Goal: Transaction & Acquisition: Purchase product/service

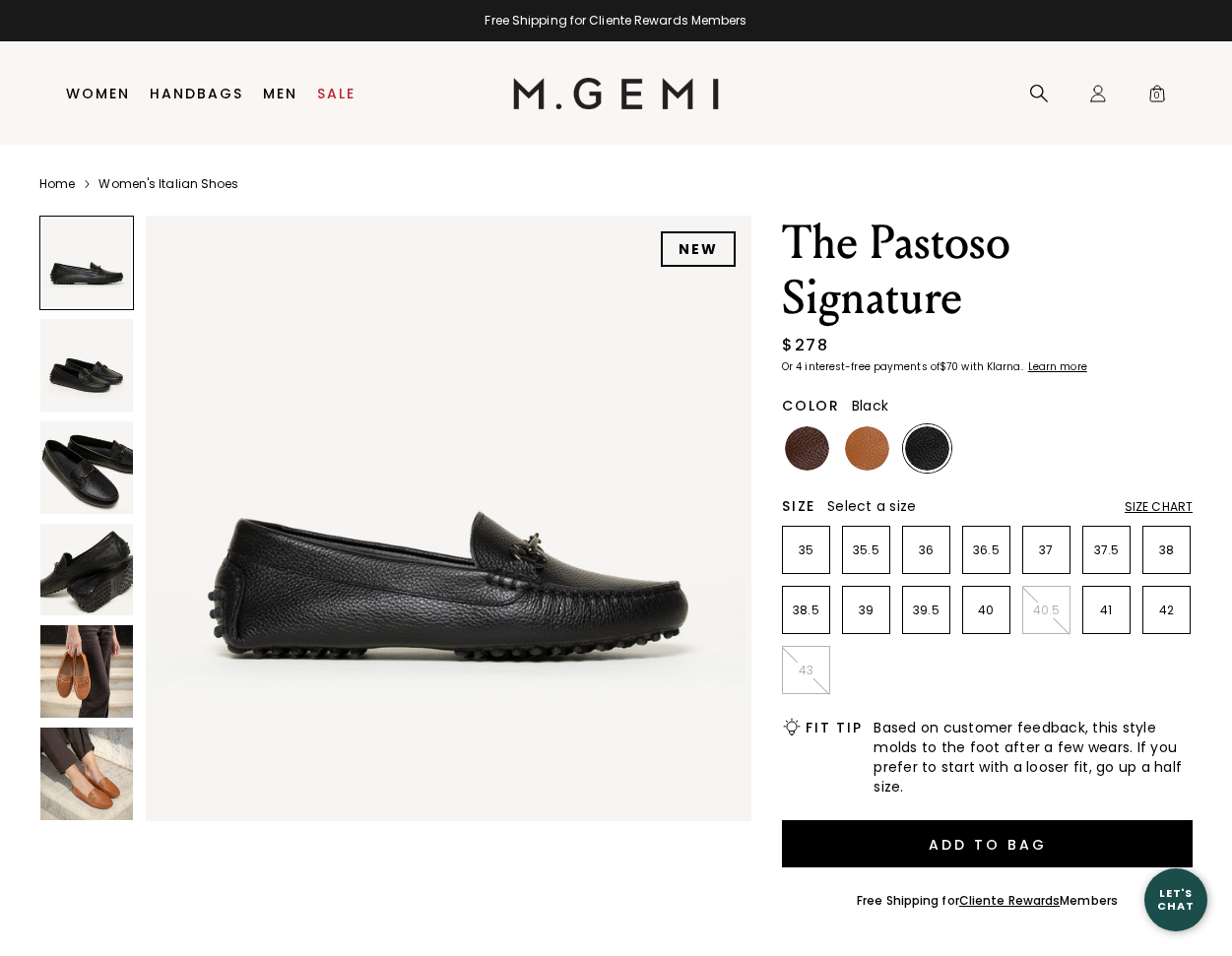
click at [107, 398] on img at bounding box center [87, 365] width 93 height 93
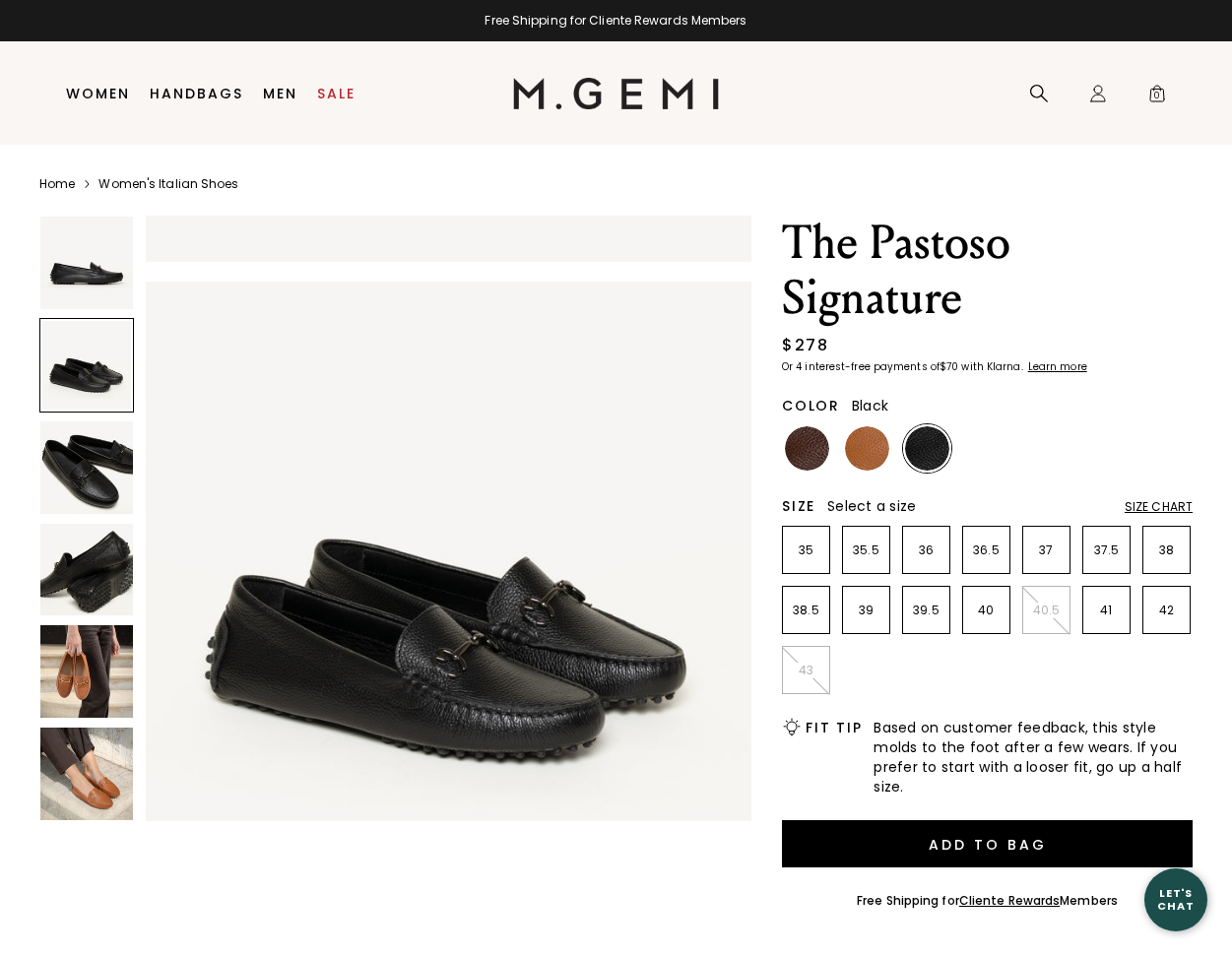
scroll to position [625, 0]
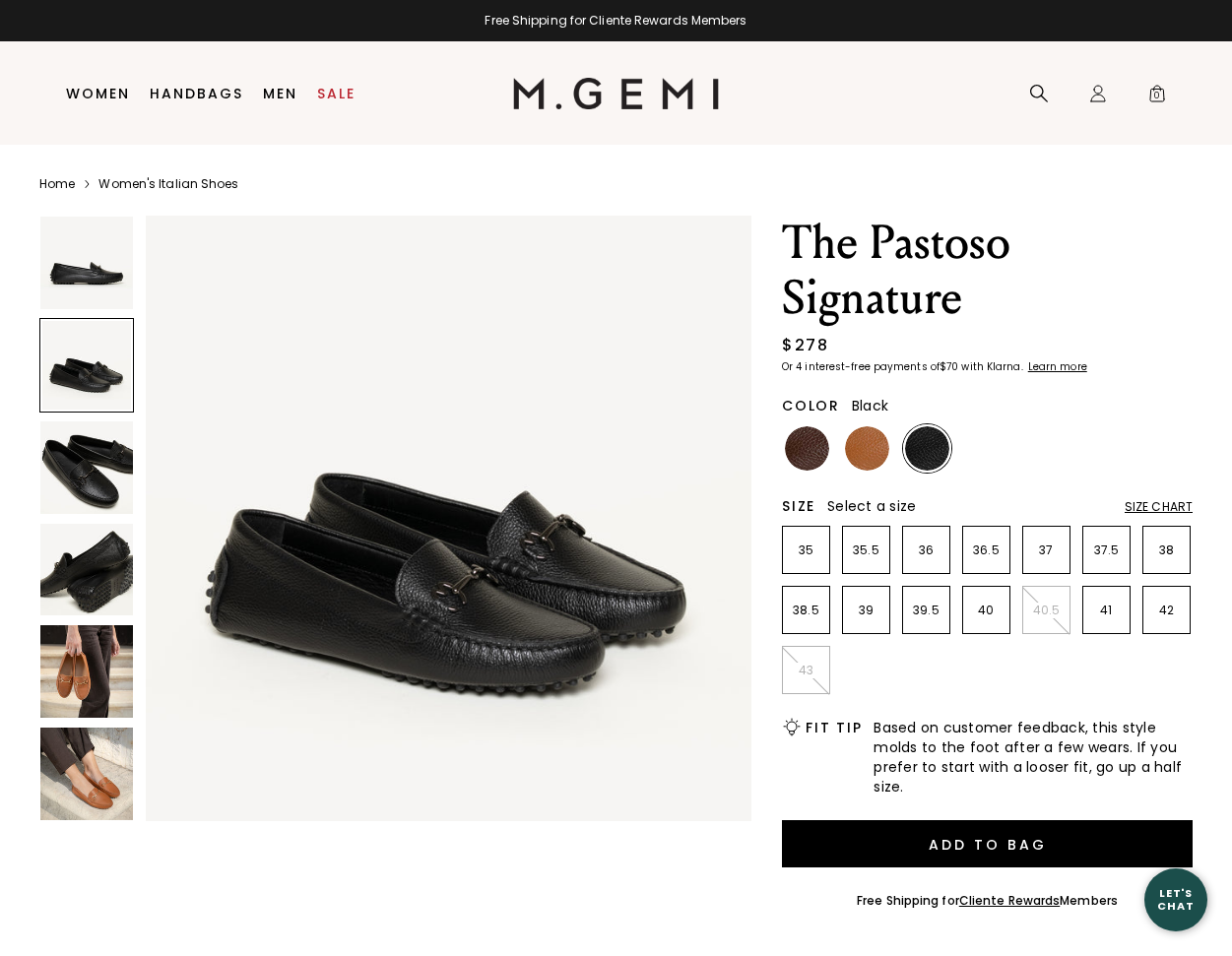
click at [97, 450] on img at bounding box center [87, 468] width 93 height 93
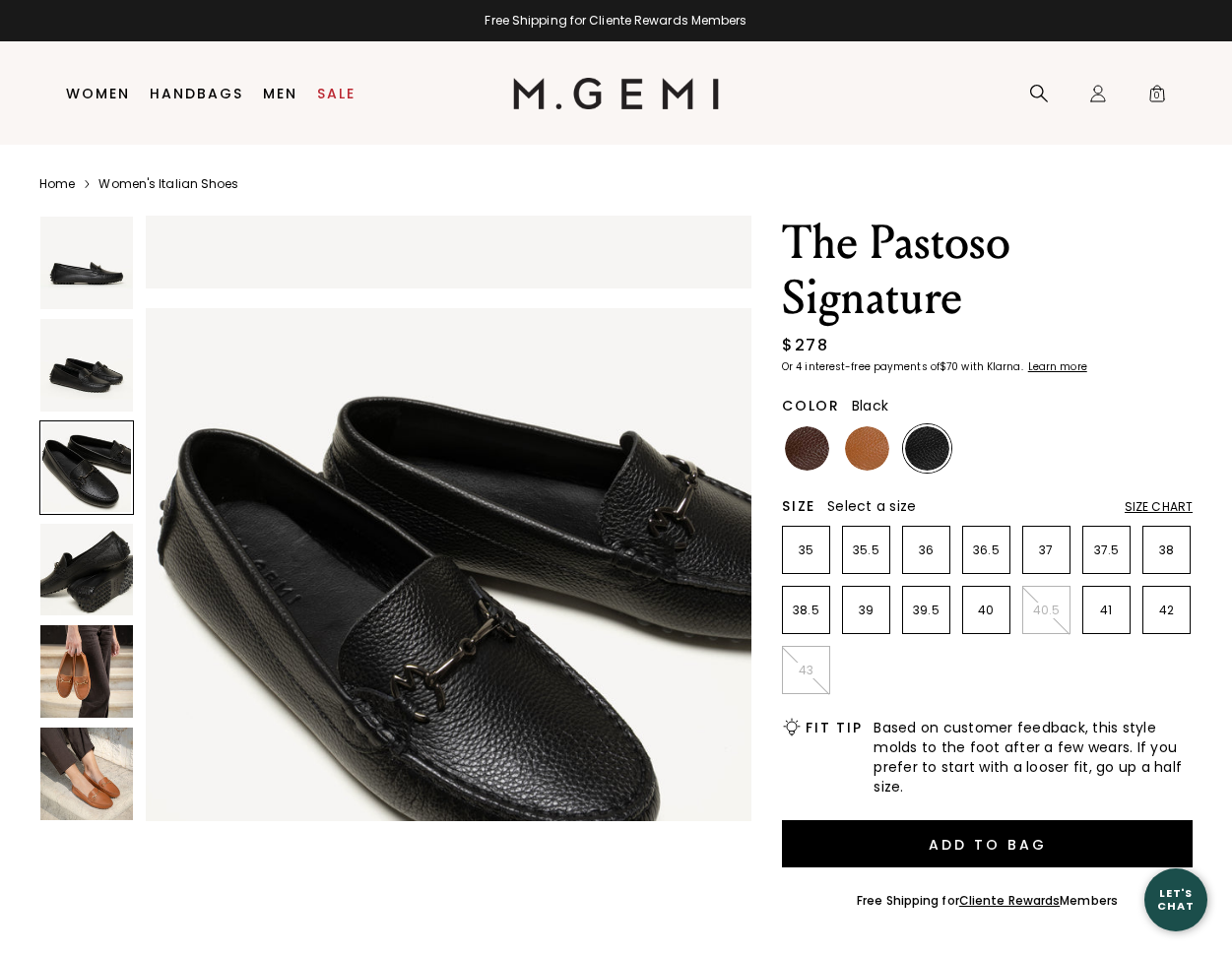
scroll to position [1251, 0]
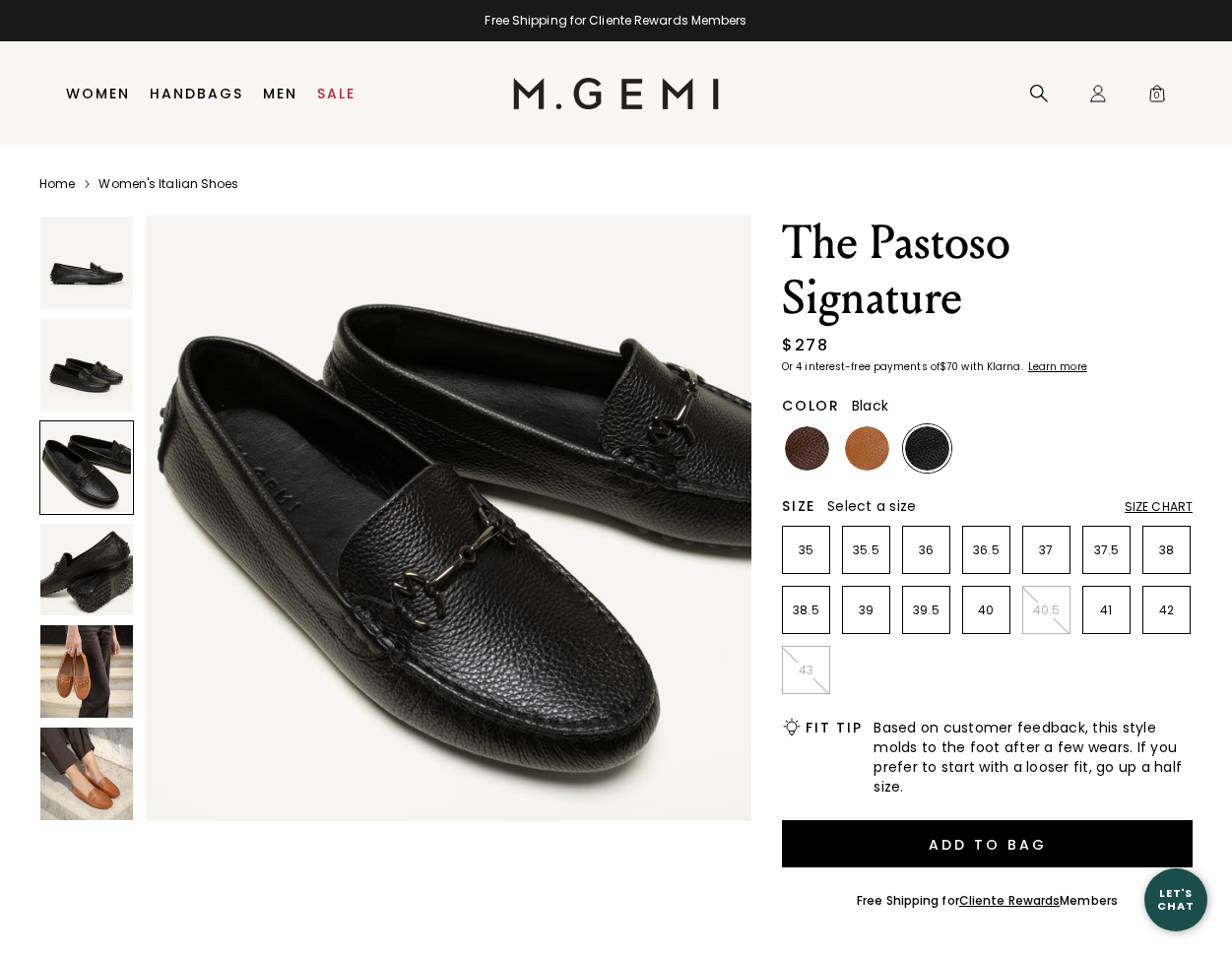
click at [96, 536] on img at bounding box center [87, 570] width 93 height 93
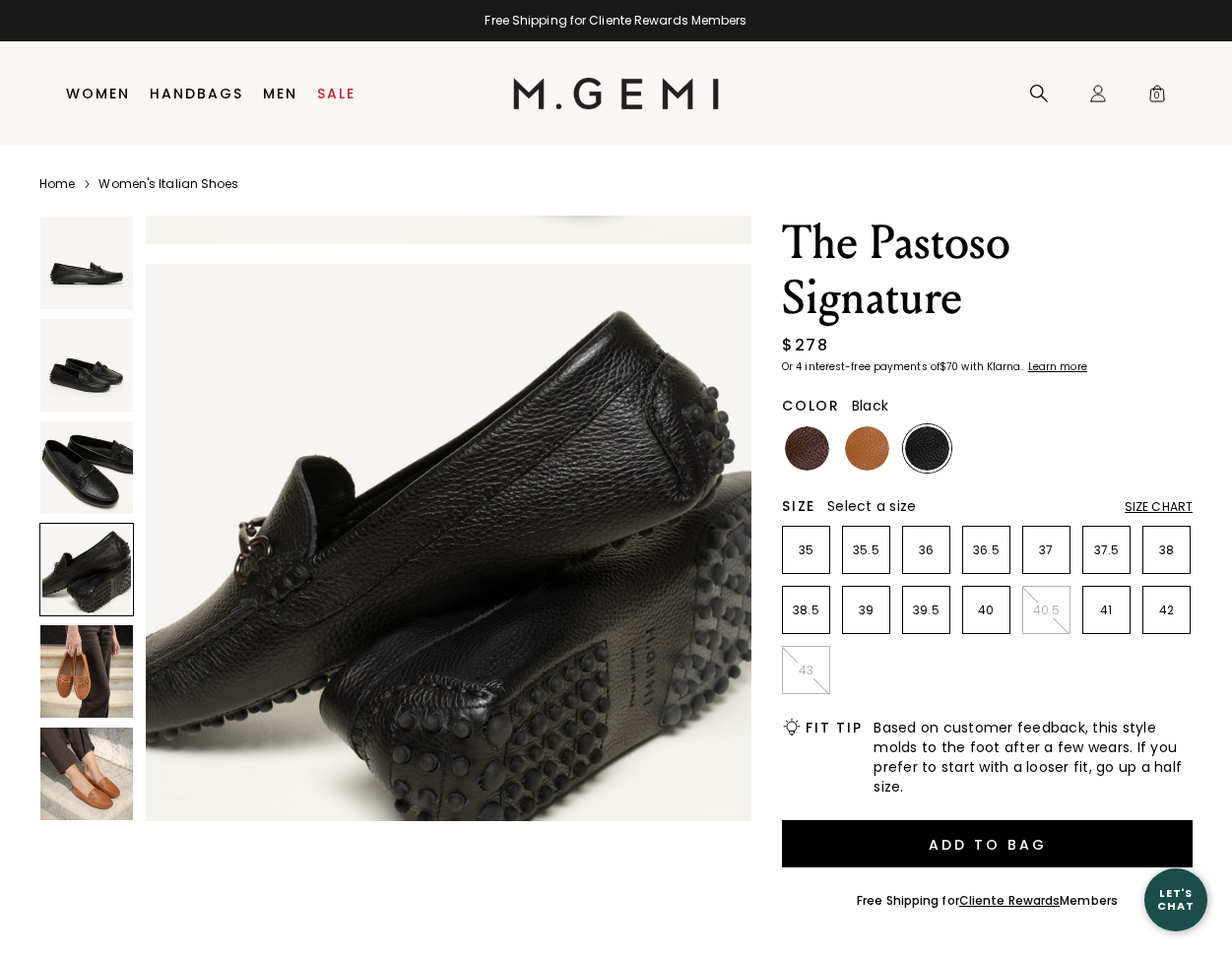
scroll to position [1875, 0]
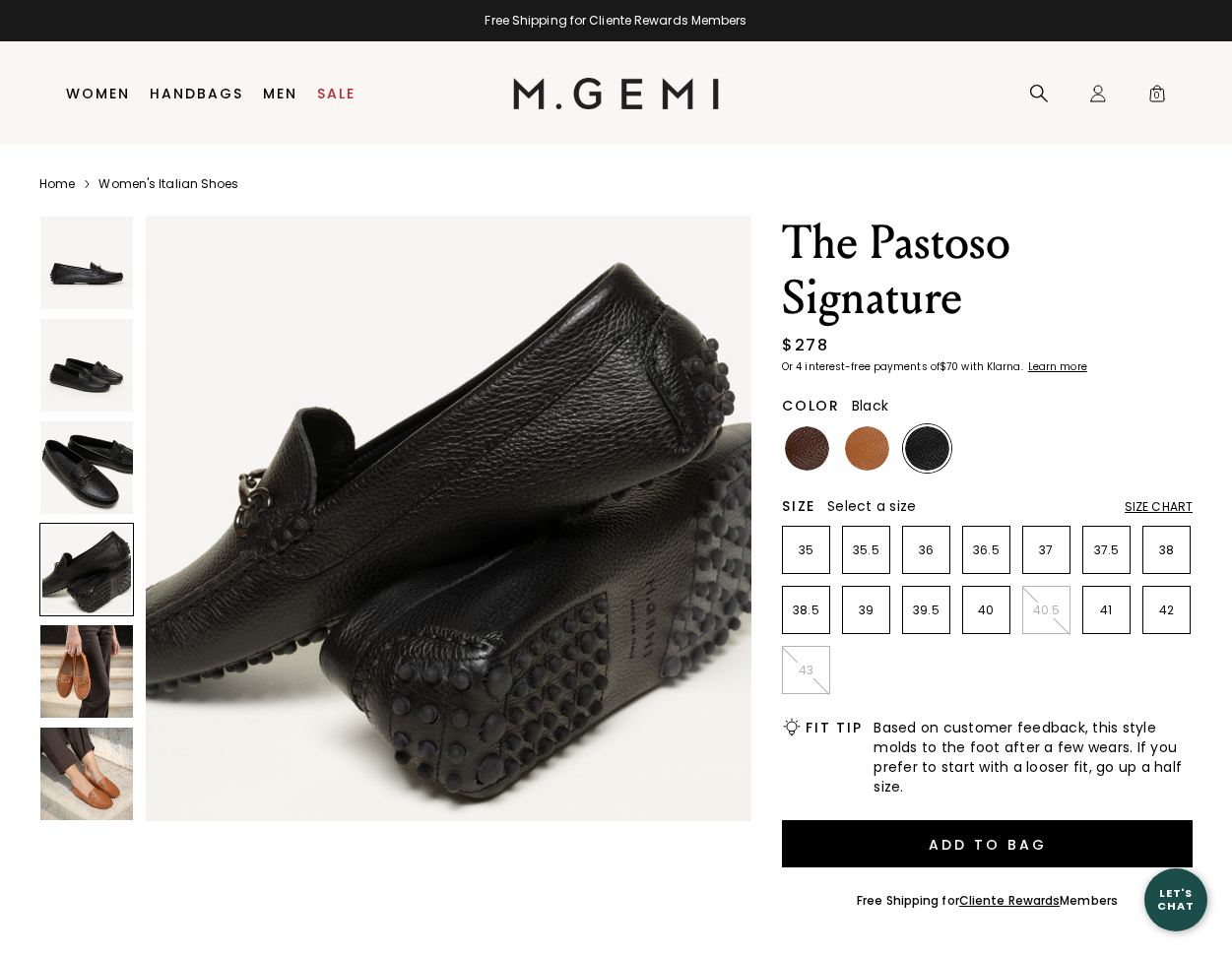
click at [96, 671] on img at bounding box center [87, 672] width 93 height 93
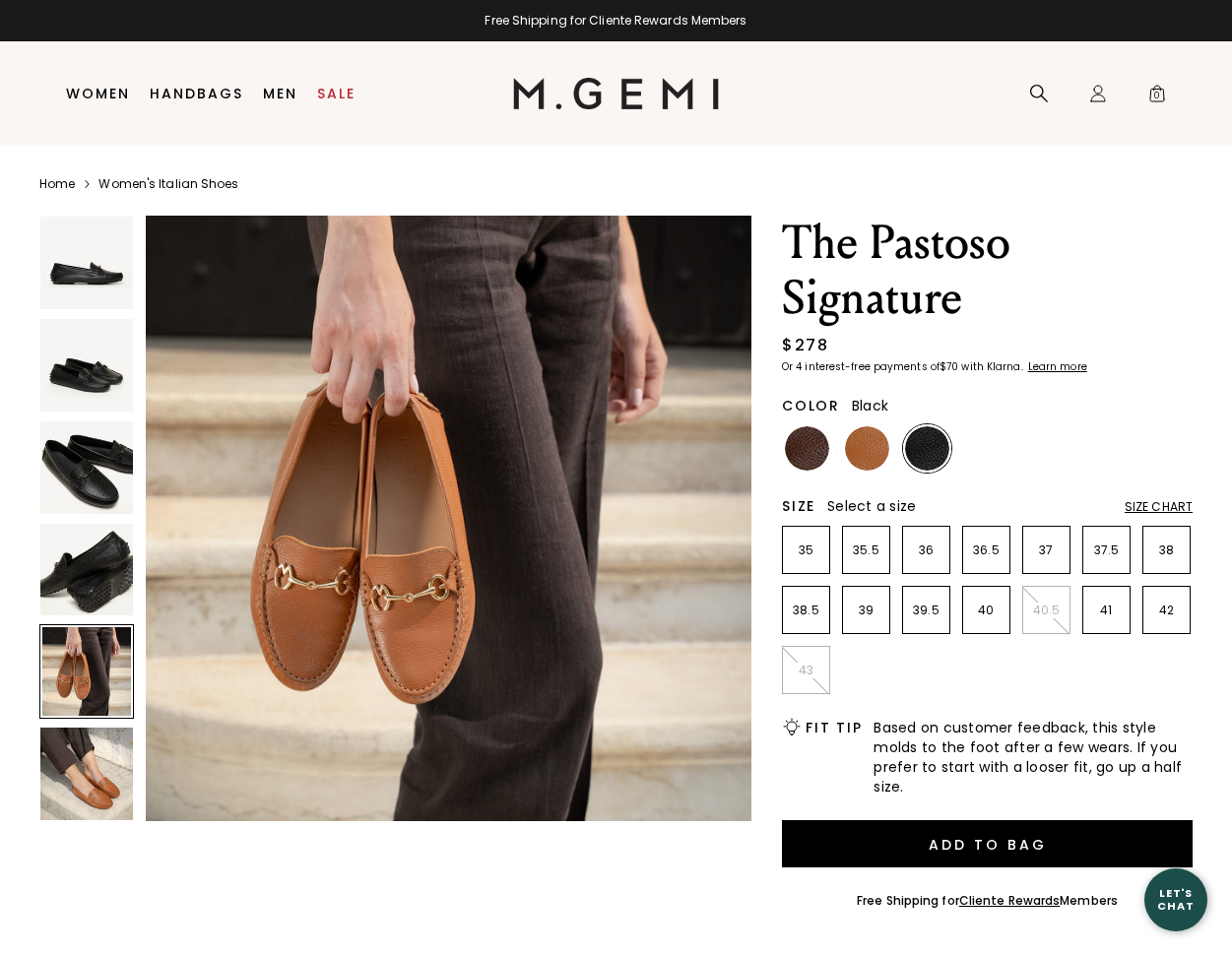
click at [86, 773] on img at bounding box center [87, 774] width 93 height 93
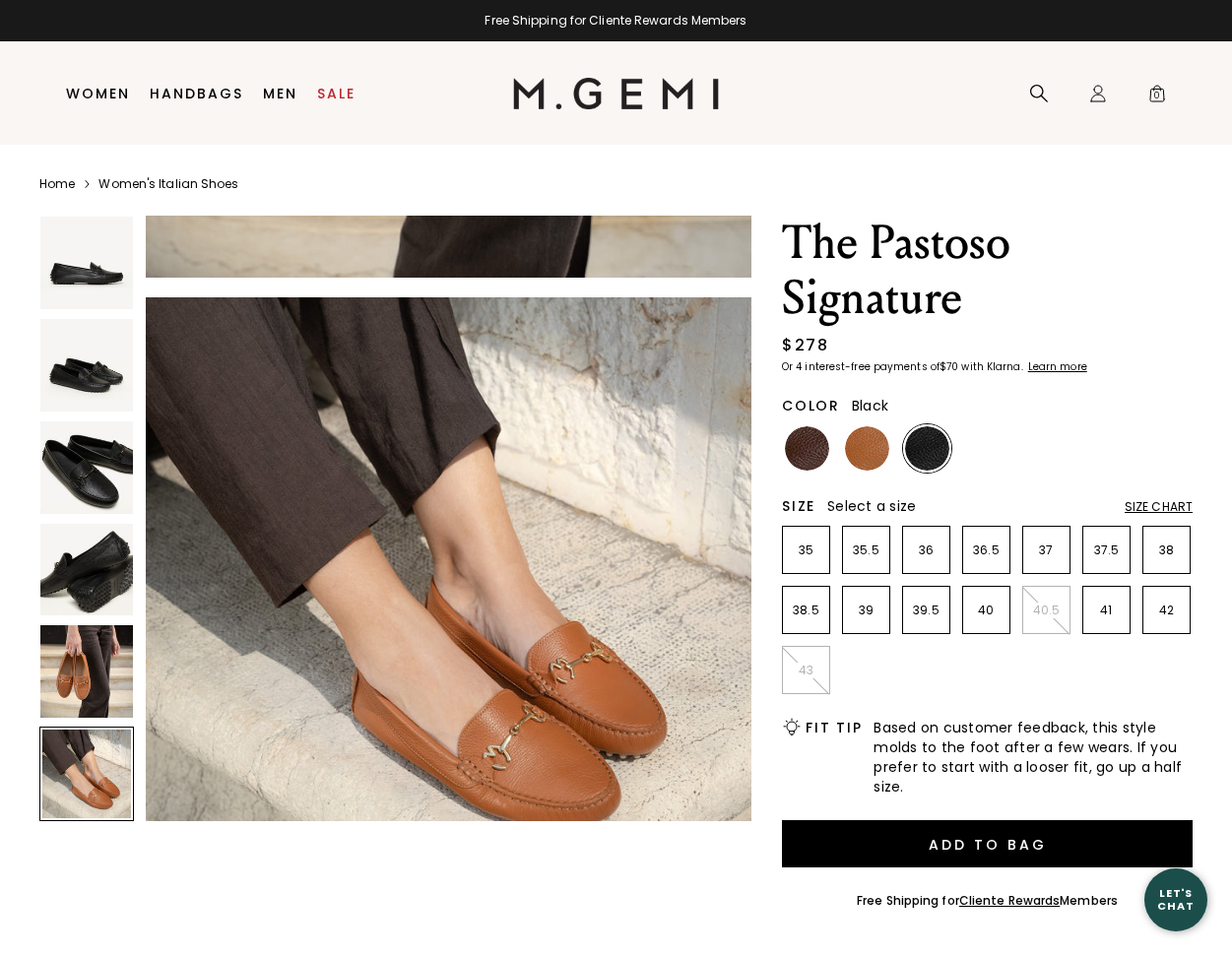
scroll to position [3127, 0]
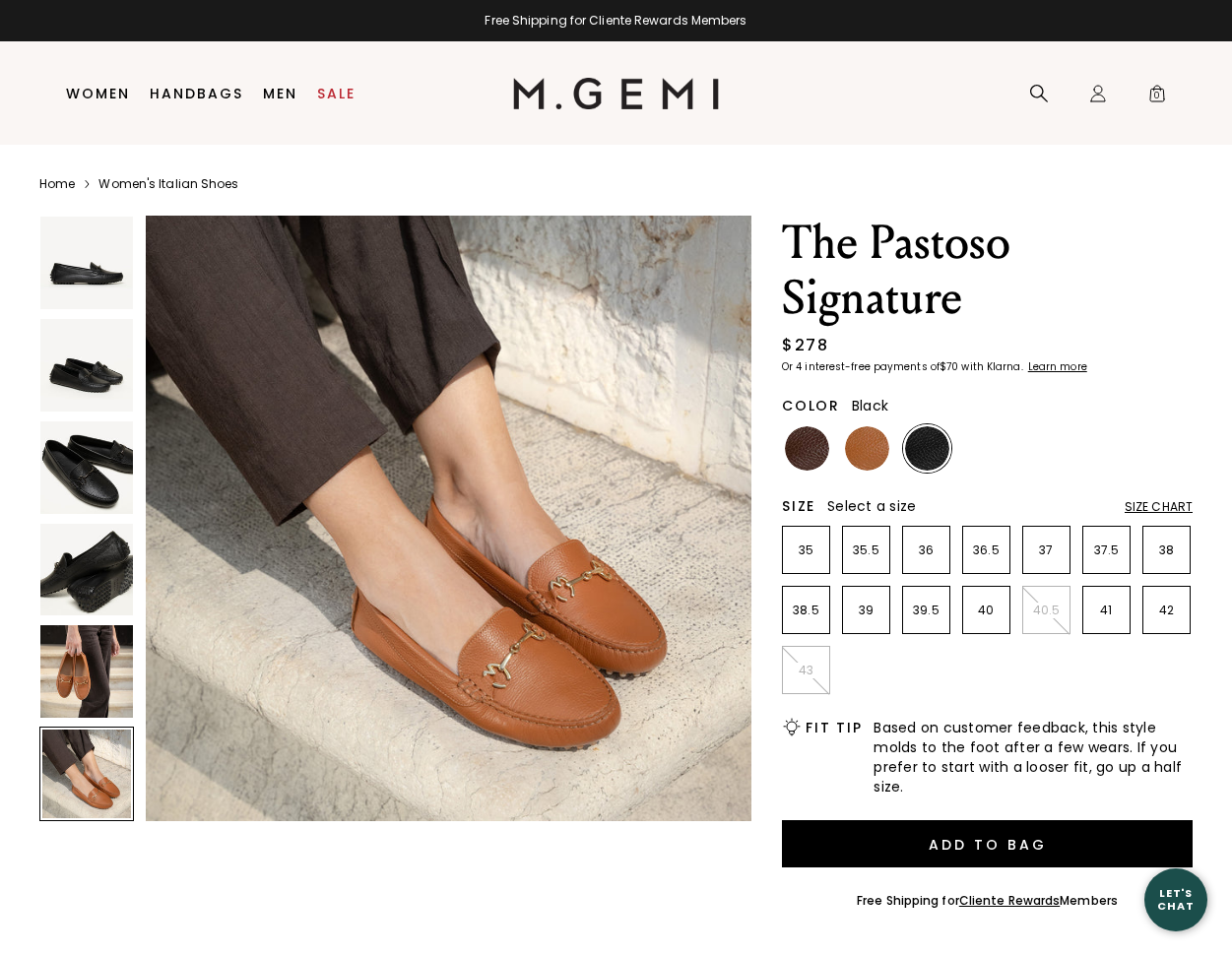
click at [927, 454] on img at bounding box center [926, 448] width 45 height 45
click at [866, 465] on img at bounding box center [867, 448] width 45 height 45
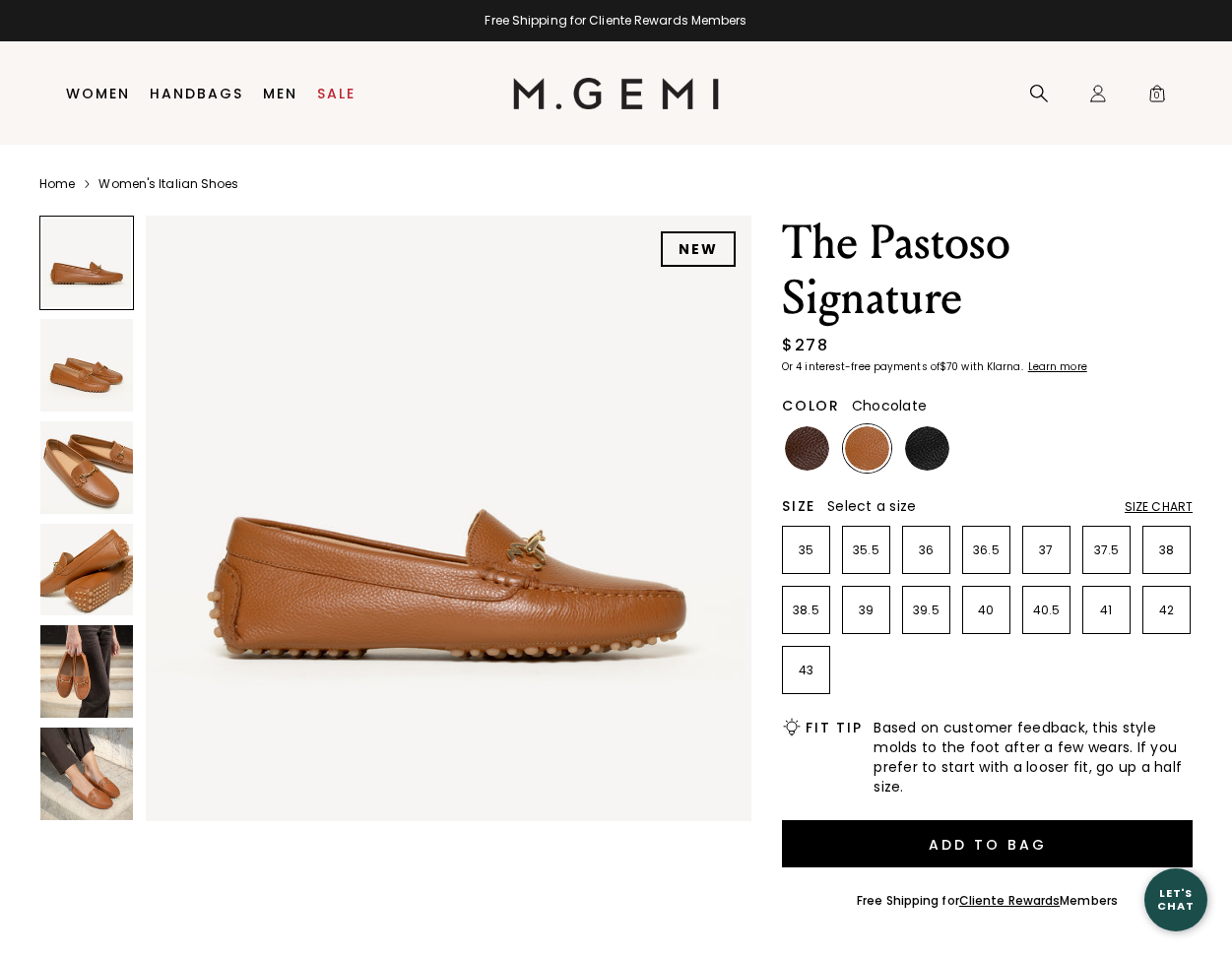
click at [804, 462] on img at bounding box center [806, 448] width 45 height 45
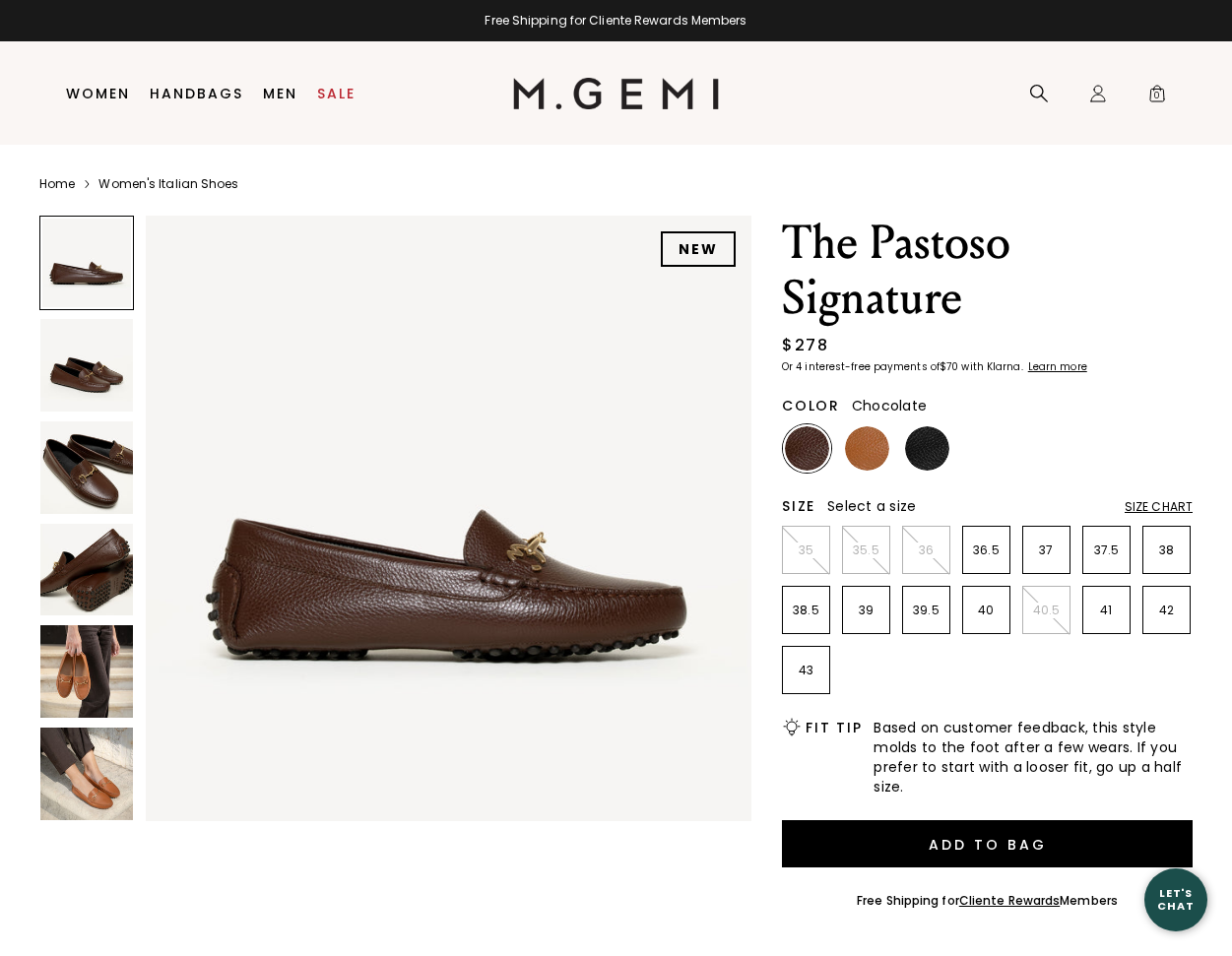
click at [88, 600] on img at bounding box center [87, 570] width 93 height 93
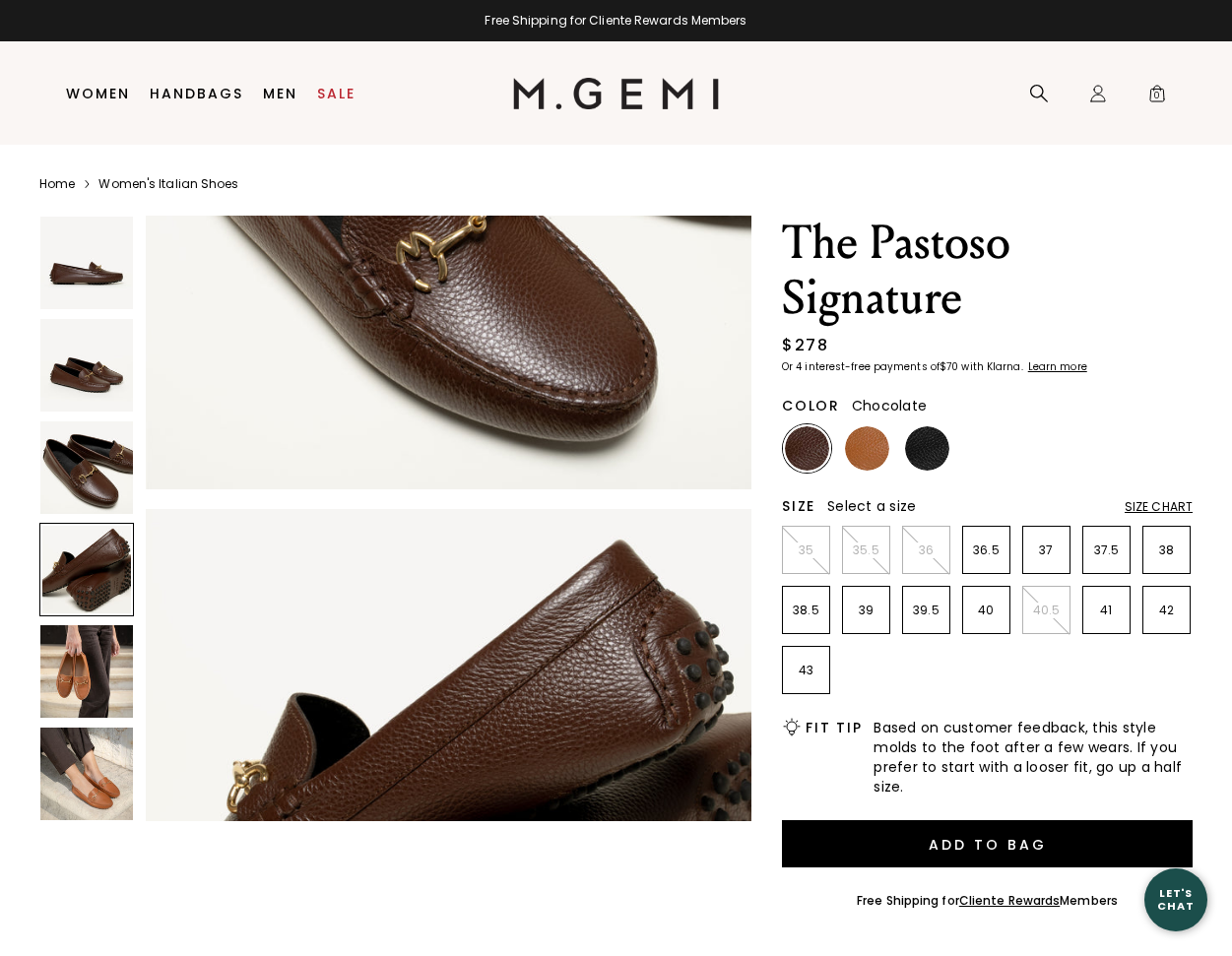
scroll to position [1875, 0]
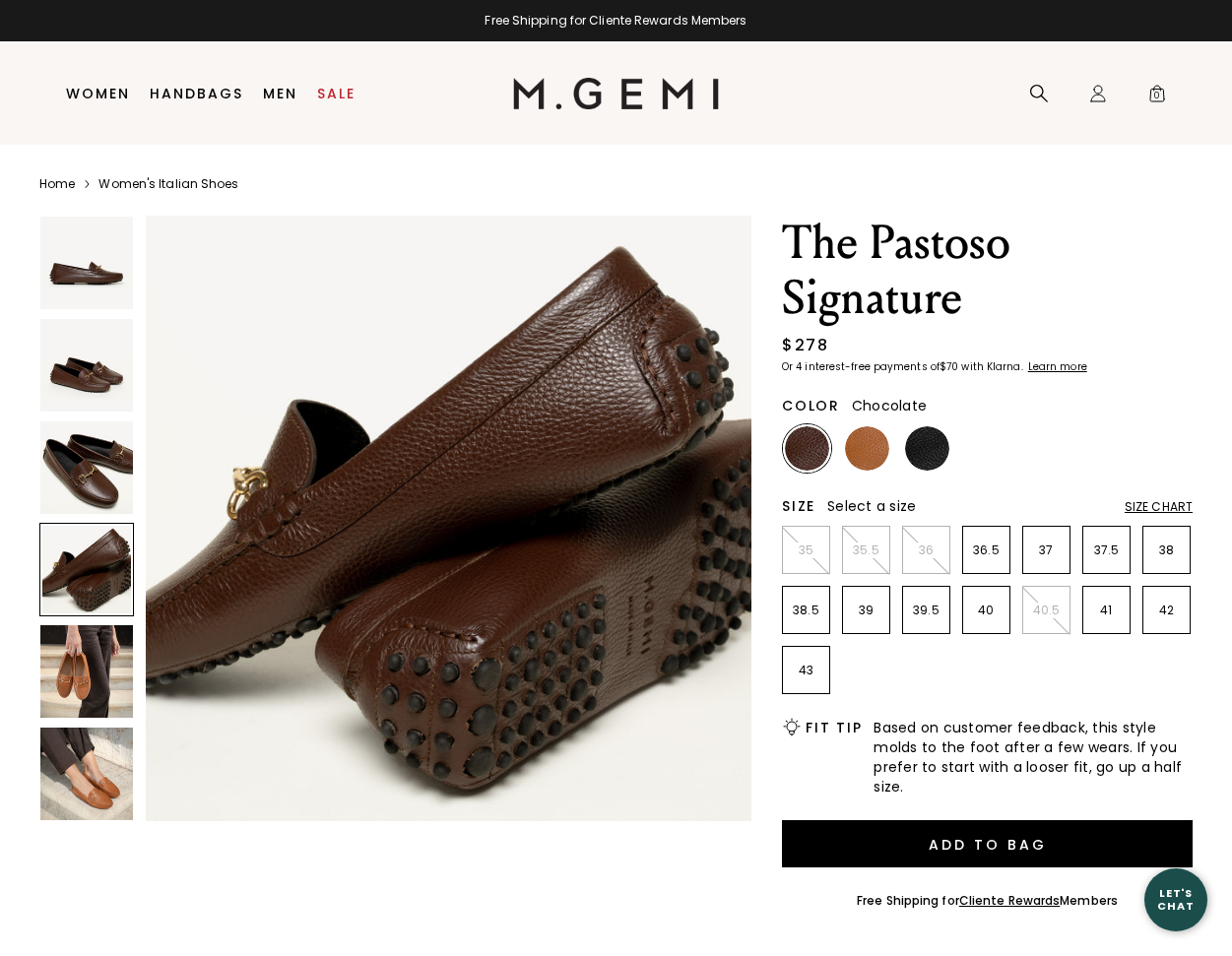
click at [83, 471] on img at bounding box center [87, 468] width 93 height 93
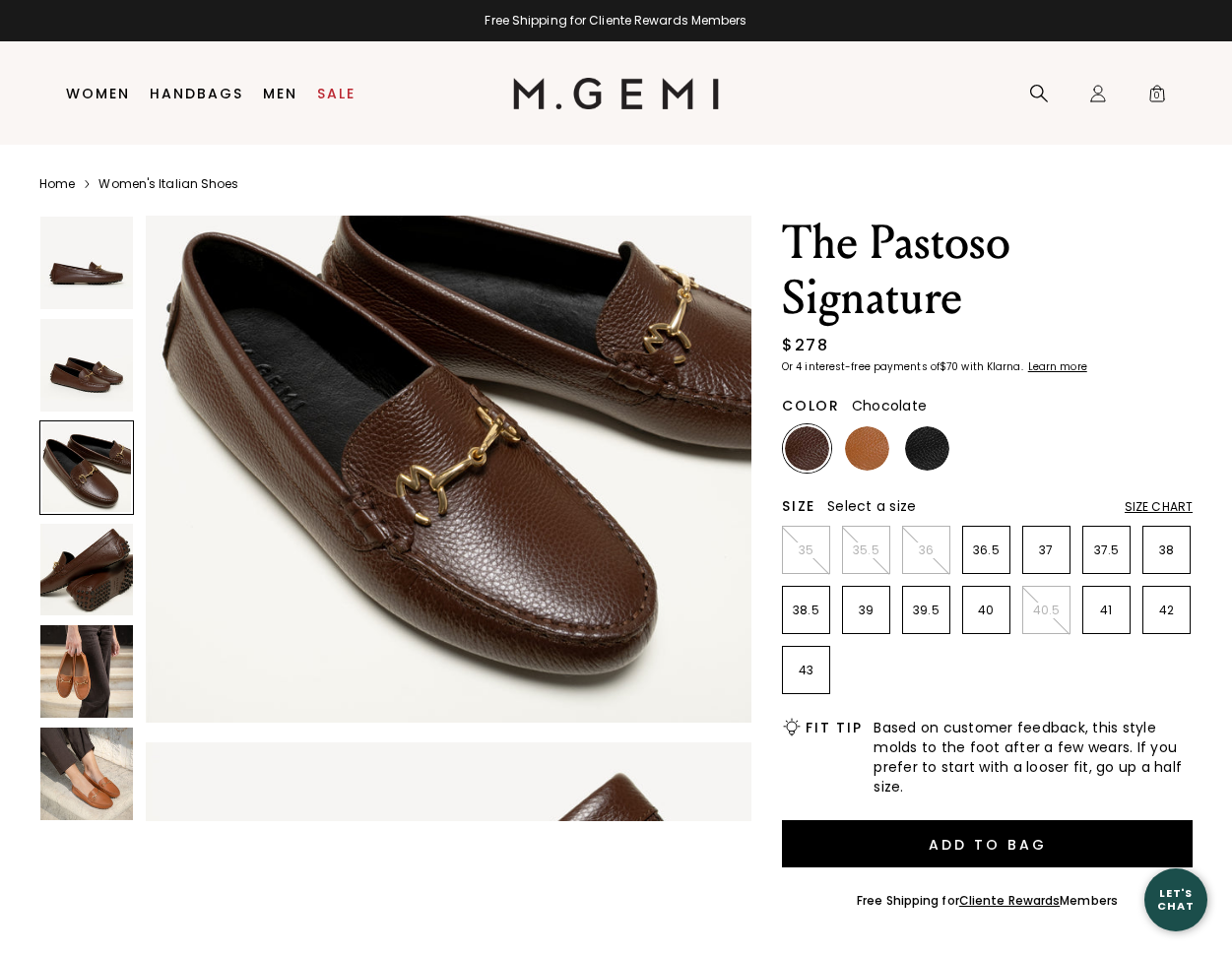
scroll to position [1251, 0]
